Goal: Contribute content

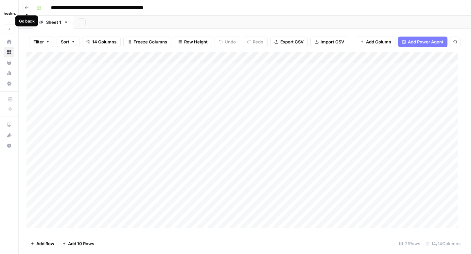
click at [30, 6] on button "Go back" at bounding box center [27, 8] width 9 height 9
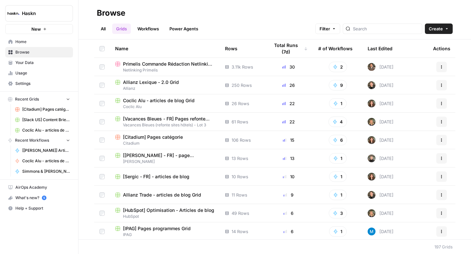
click at [152, 177] on span "[Sergic - FR] - articles de blog" at bounding box center [156, 177] width 66 height 7
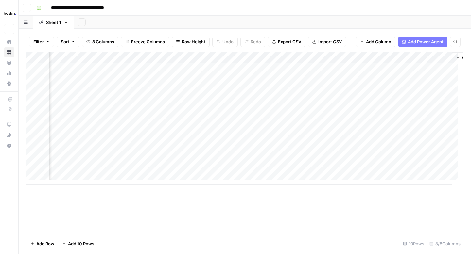
scroll to position [0, 315]
click at [377, 123] on div "Add Column" at bounding box center [244, 118] width 436 height 133
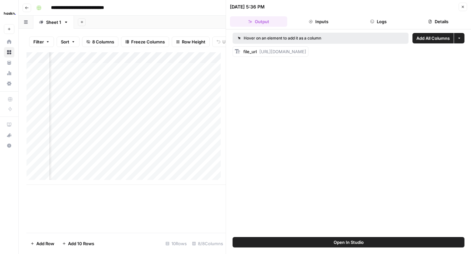
click at [365, 26] on button "Logs" at bounding box center [378, 21] width 57 height 10
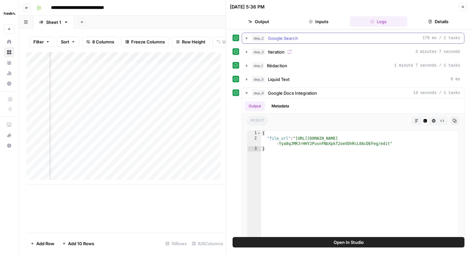
click at [246, 39] on icon "button" at bounding box center [246, 38] width 5 height 5
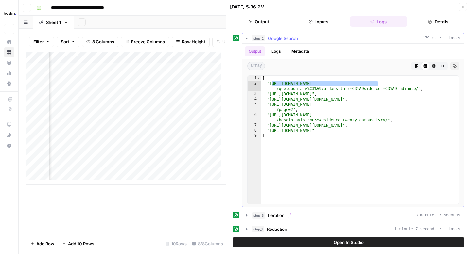
drag, startPoint x: 380, startPoint y: 84, endPoint x: 270, endPoint y: 85, distance: 109.9
click at [270, 85] on div "[ "[URL][DOMAIN_NAME] /quelquun_a_v%C3%A9cu_dans_la_r%C3%A9sidence_%C3%A9tudian…" at bounding box center [359, 145] width 197 height 139
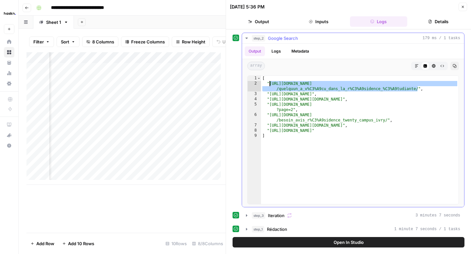
drag, startPoint x: 417, startPoint y: 88, endPoint x: 270, endPoint y: 85, distance: 147.5
click at [270, 85] on div "[ "[URL][DOMAIN_NAME] /quelquun_a_v%C3%A9cu_dans_la_r%C3%A9sidence_%C3%A9tudian…" at bounding box center [359, 145] width 197 height 139
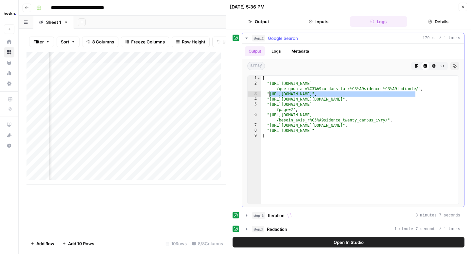
drag, startPoint x: 415, startPoint y: 94, endPoint x: 270, endPoint y: 95, distance: 144.5
click at [270, 95] on div "[ "[URL][DOMAIN_NAME] /quelquun_a_v%C3%A9cu_dans_la_r%C3%A9sidence_%C3%A9tudian…" at bounding box center [359, 145] width 197 height 139
drag, startPoint x: 302, startPoint y: 94, endPoint x: 285, endPoint y: 99, distance: 18.3
click at [300, 94] on div "[ "[URL][DOMAIN_NAME] /quelquun_a_v%C3%A9cu_dans_la_r%C3%A9sidence_%C3%A9tudian…" at bounding box center [359, 145] width 197 height 139
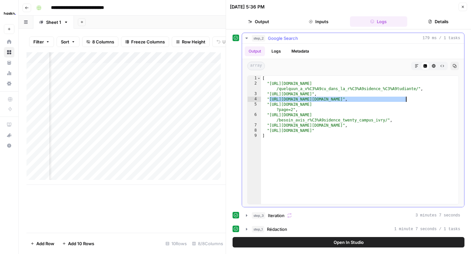
drag, startPoint x: 270, startPoint y: 99, endPoint x: 407, endPoint y: 99, distance: 136.7
click at [407, 99] on div "[ "[URL][DOMAIN_NAME] /quelquun_a_v%C3%A9cu_dans_la_r%C3%A9sidence_%C3%A9tudian…" at bounding box center [359, 145] width 197 height 139
type textarea "**********"
click at [160, 77] on div "Add Column" at bounding box center [125, 118] width 199 height 133
click at [461, 9] on icon "button" at bounding box center [463, 7] width 4 height 4
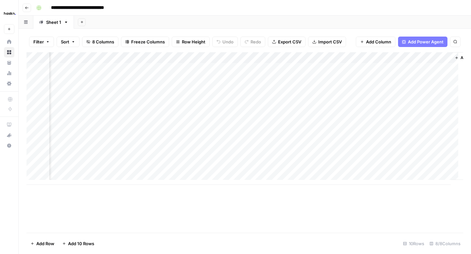
click at [181, 126] on div "Add Column" at bounding box center [244, 118] width 436 height 133
type textarea "**********"
click at [386, 124] on div "Add Column" at bounding box center [244, 118] width 436 height 133
click at [443, 135] on div "Add Column" at bounding box center [244, 118] width 436 height 133
click at [386, 125] on div "Add Column" at bounding box center [244, 118] width 436 height 133
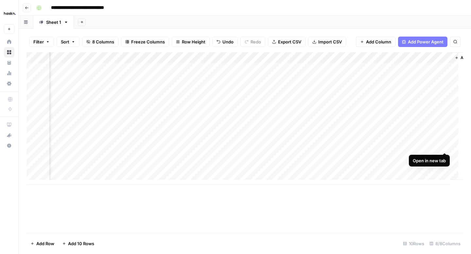
click at [444, 145] on div "Add Column" at bounding box center [244, 118] width 436 height 133
click at [443, 157] on div "Add Column" at bounding box center [244, 118] width 436 height 133
click at [424, 169] on div "Add Column" at bounding box center [244, 118] width 436 height 133
click at [30, 7] on button "Go back" at bounding box center [27, 8] width 9 height 9
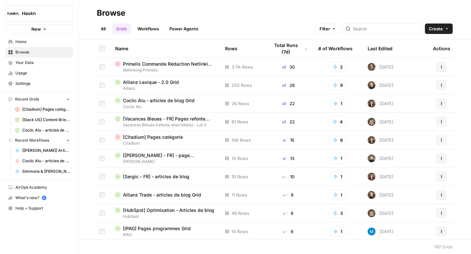
click at [109, 29] on link "All" at bounding box center [103, 29] width 13 height 10
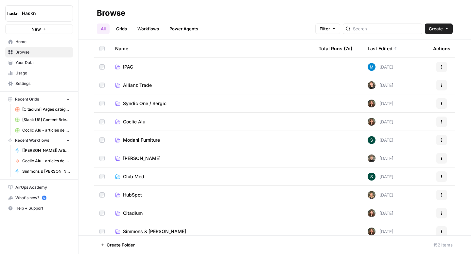
click at [136, 101] on span "Syndic One / Sergic" at bounding box center [144, 103] width 43 height 7
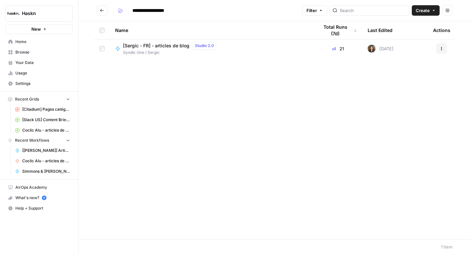
click at [156, 45] on span "[Sergic - FR] - articles de blog" at bounding box center [156, 46] width 66 height 7
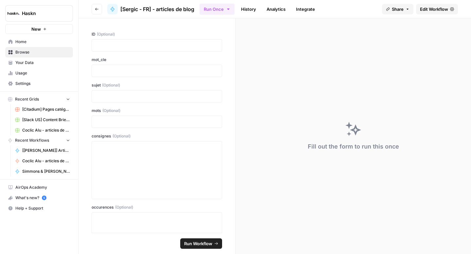
click at [443, 11] on span "Edit Workflow" at bounding box center [434, 9] width 28 height 7
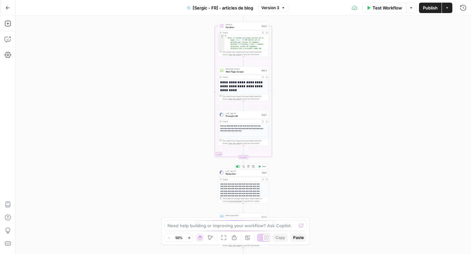
click at [234, 174] on span "Rédaction" at bounding box center [243, 173] width 34 height 3
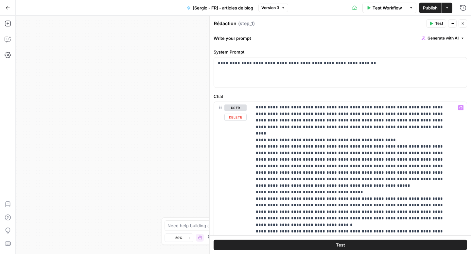
scroll to position [19, 0]
click at [459, 108] on icon "button" at bounding box center [460, 107] width 3 height 3
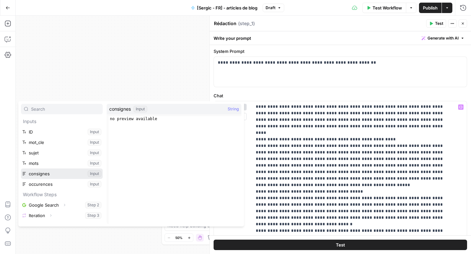
click at [58, 173] on button "Select variable consignes" at bounding box center [62, 174] width 82 height 10
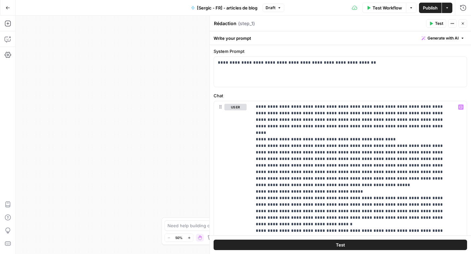
click at [428, 7] on span "Publish" at bounding box center [430, 8] width 15 height 7
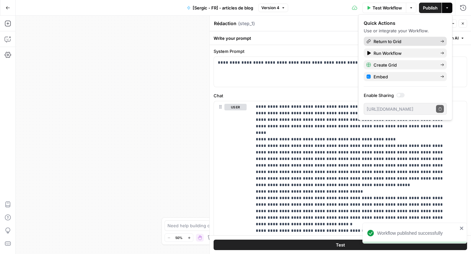
click at [385, 40] on span "Return to Grid" at bounding box center [403, 41] width 61 height 7
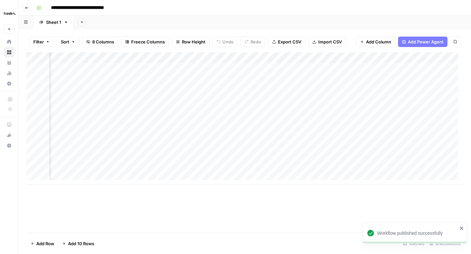
scroll to position [0, 254]
click at [446, 124] on div "Add Column" at bounding box center [244, 118] width 436 height 133
click at [415, 125] on div "Add Column" at bounding box center [244, 118] width 436 height 133
click at [161, 122] on div "Add Column" at bounding box center [244, 118] width 436 height 133
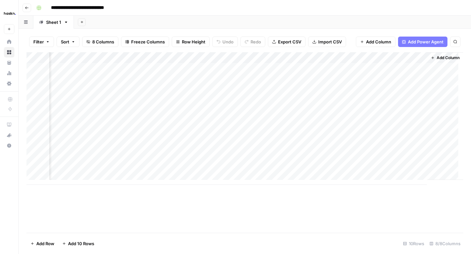
click at [161, 122] on div "Add Column" at bounding box center [244, 118] width 436 height 133
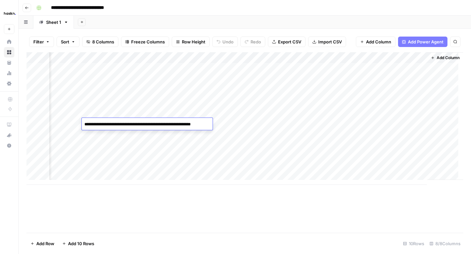
type textarea "**********"
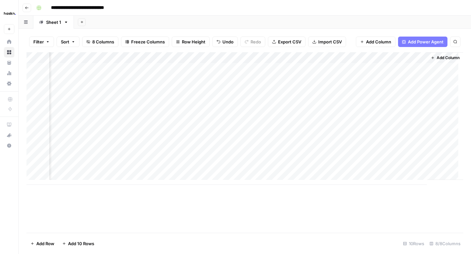
click at [355, 123] on div "Add Column" at bounding box center [244, 118] width 436 height 133
